Goal: Obtain resource: Download file/media

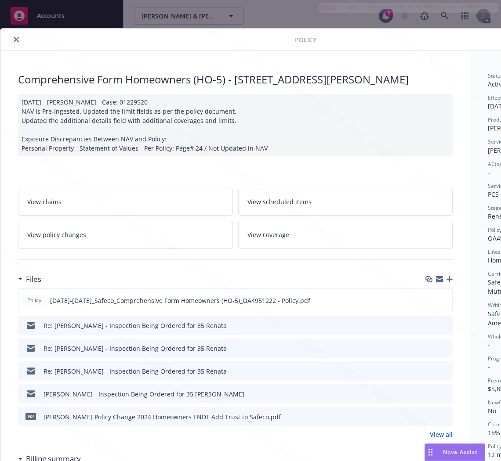
click at [138, 230] on link "View policy changes" at bounding box center [125, 235] width 215 height 28
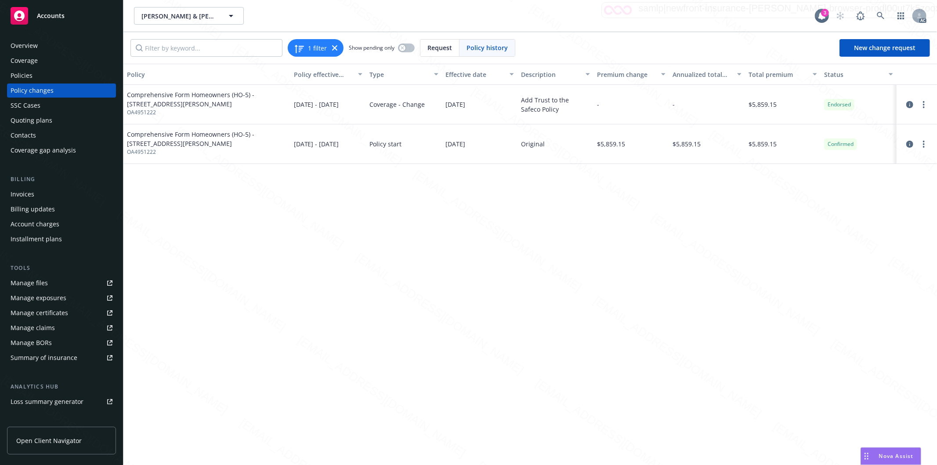
click at [33, 72] on div "Policies" at bounding box center [62, 76] width 102 height 14
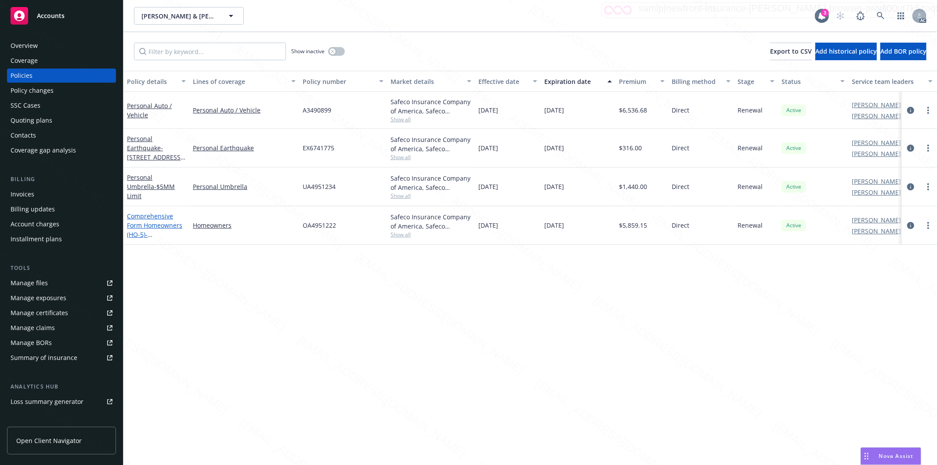
click at [160, 225] on link "Comprehensive Form Homeowners (HO-5) - [STREET_ADDRESS][PERSON_NAME]" at bounding box center [155, 234] width 56 height 45
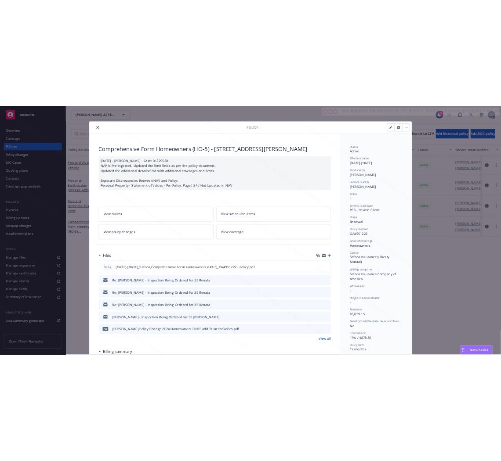
scroll to position [26, 0]
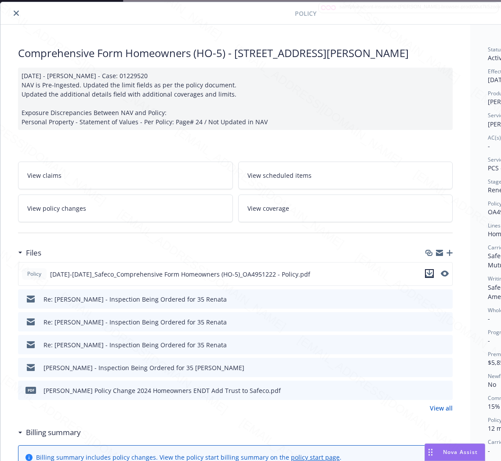
click at [428, 275] on icon "download file" at bounding box center [429, 273] width 7 height 7
